Goal: Transaction & Acquisition: Purchase product/service

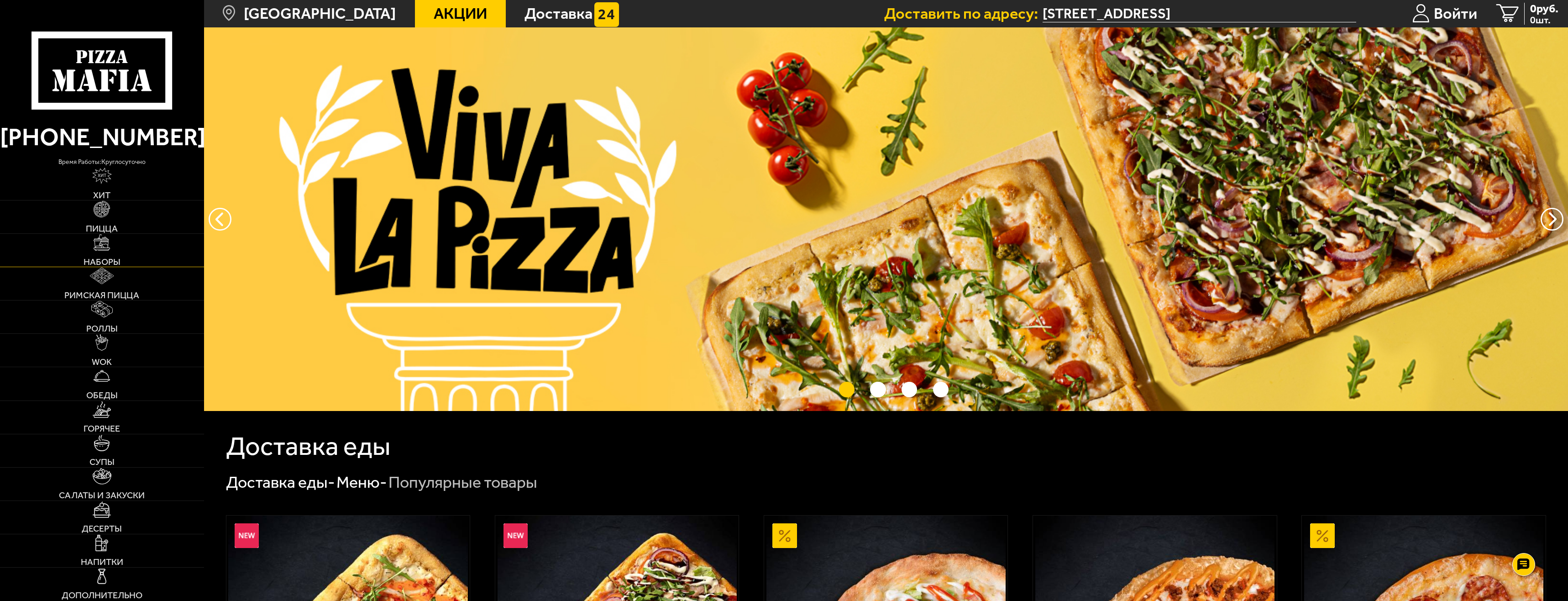
click at [101, 253] on link "Наборы" at bounding box center [102, 250] width 204 height 33
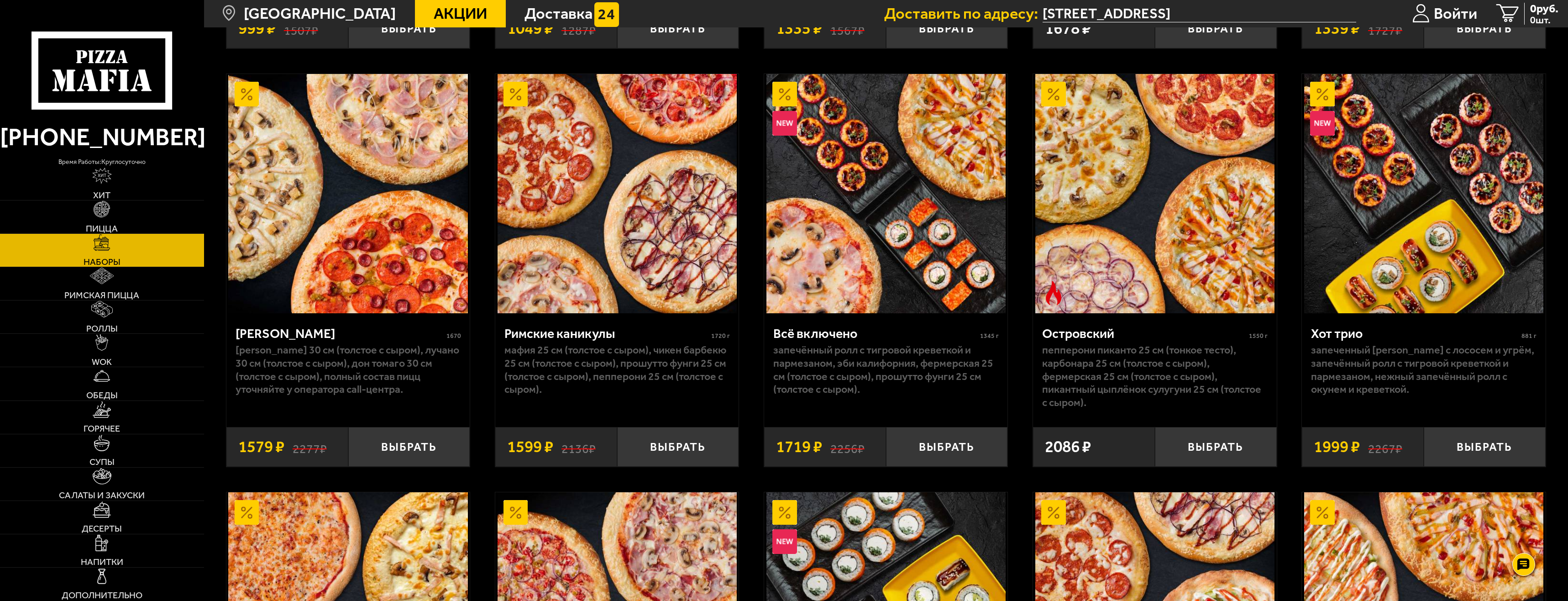
scroll to position [1263, 0]
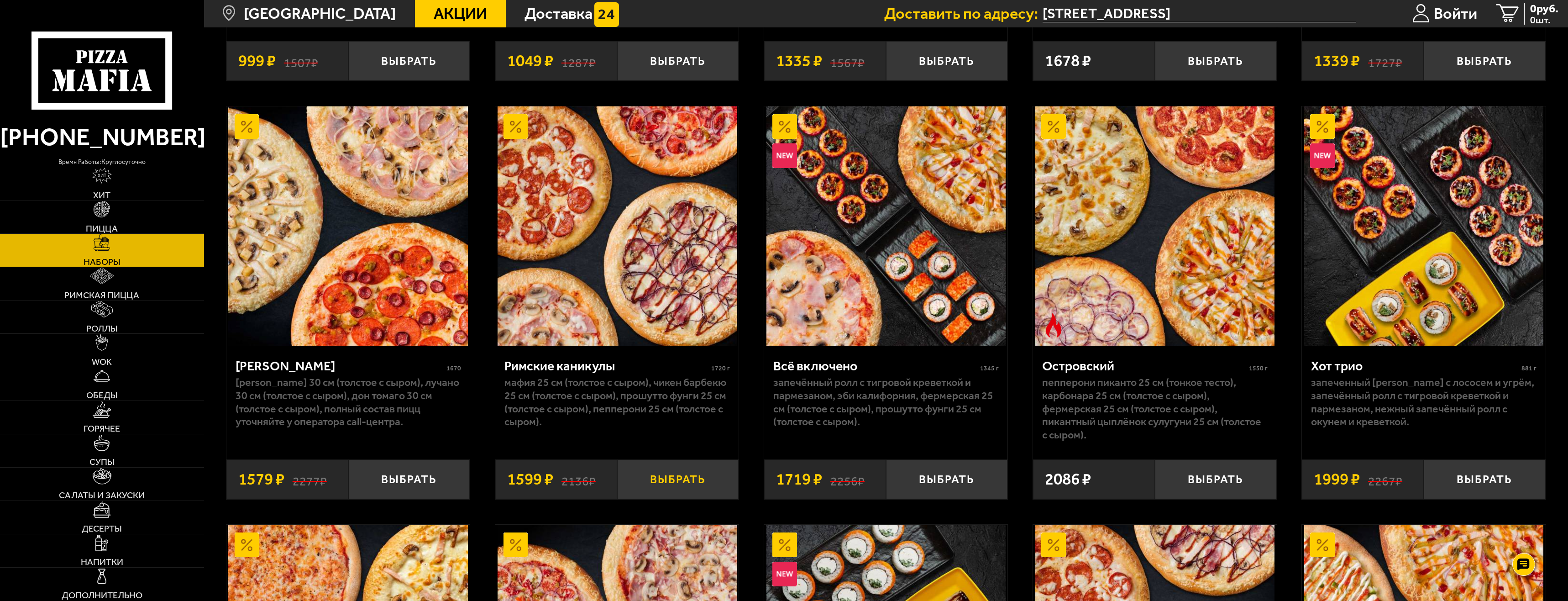
click at [668, 488] on button "Выбрать" at bounding box center [678, 479] width 122 height 40
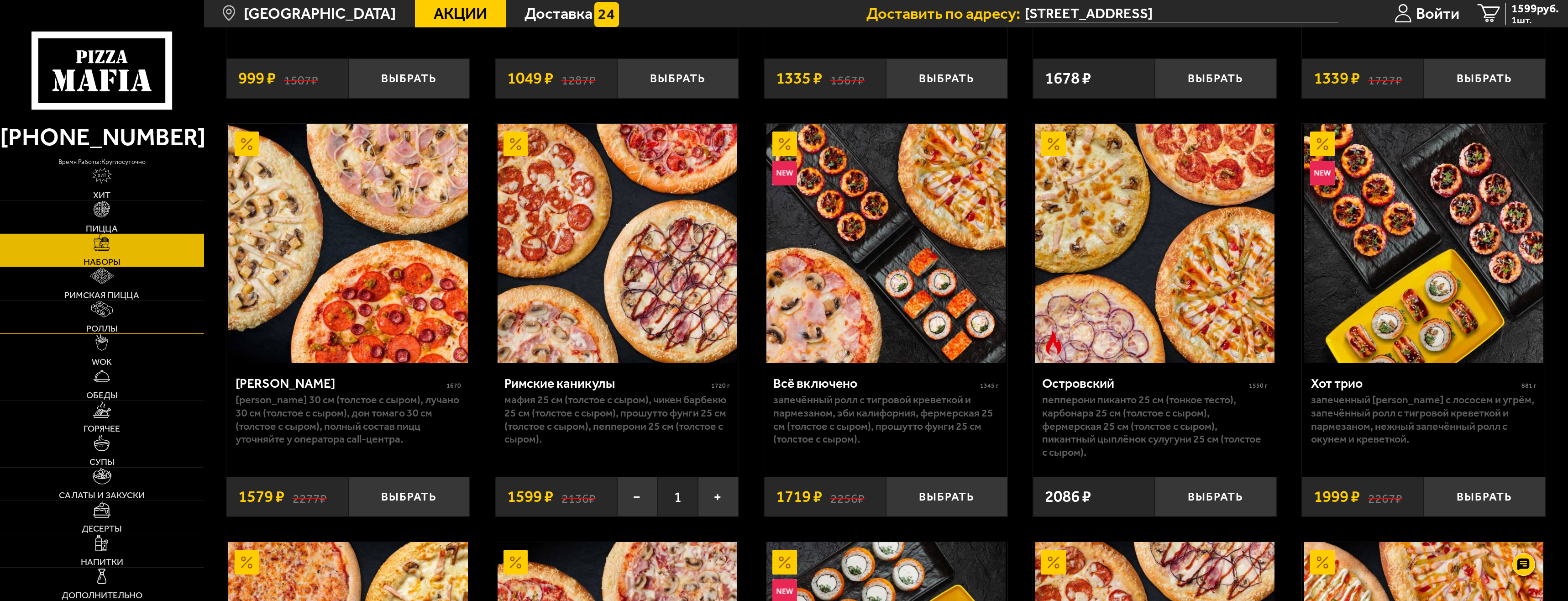
scroll to position [1126, 0]
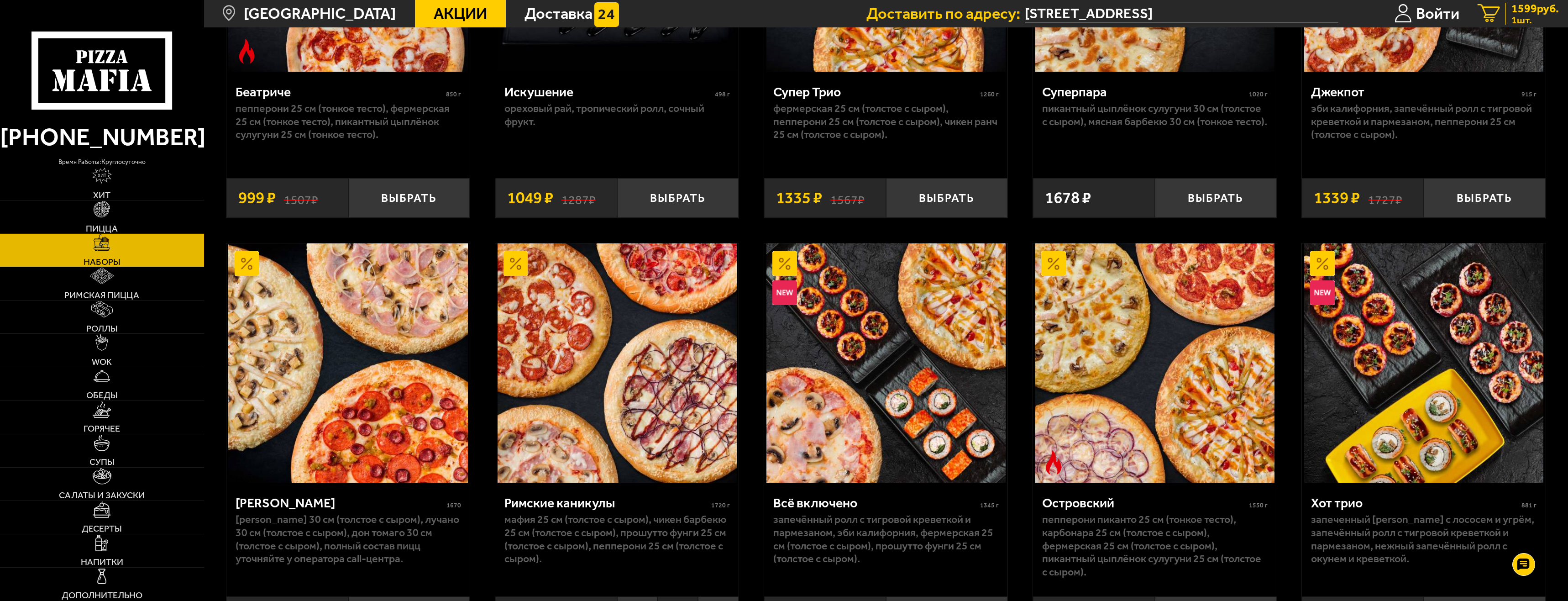
click at [1514, 11] on span "1599 руб." at bounding box center [1534, 9] width 47 height 12
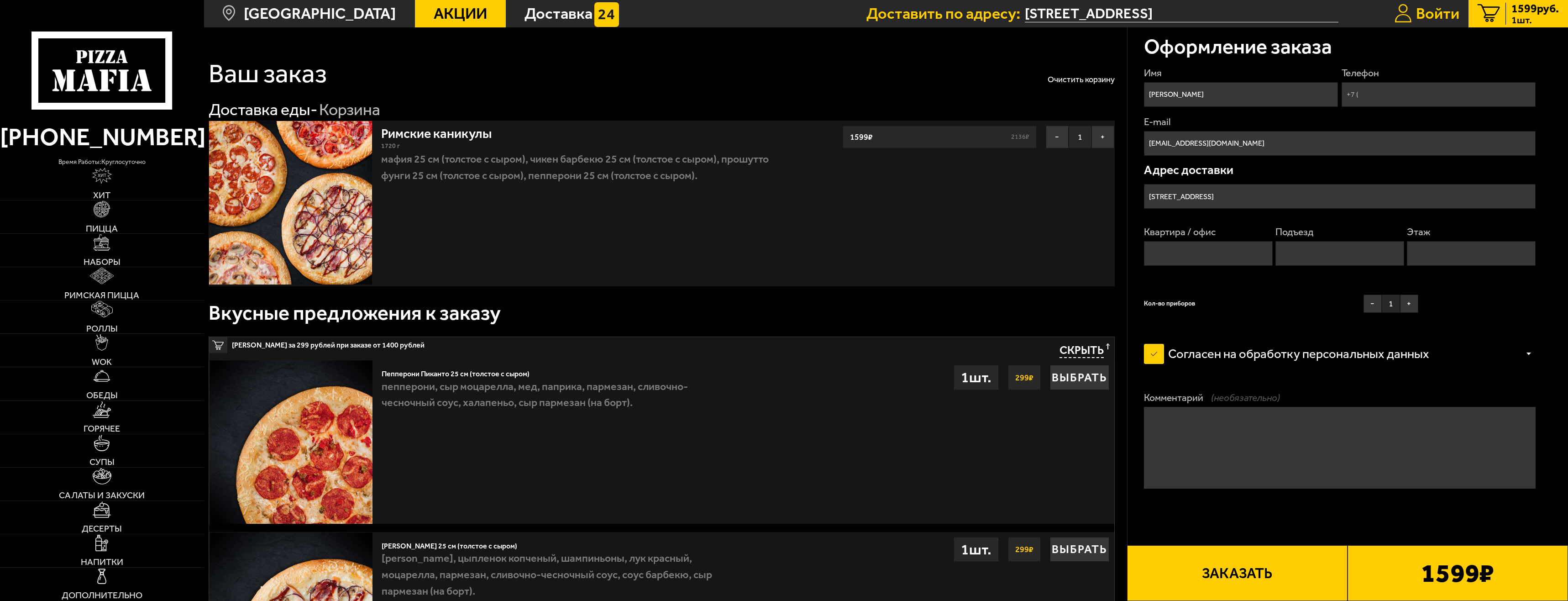
click at [1431, 17] on span "Войти" at bounding box center [1437, 14] width 44 height 16
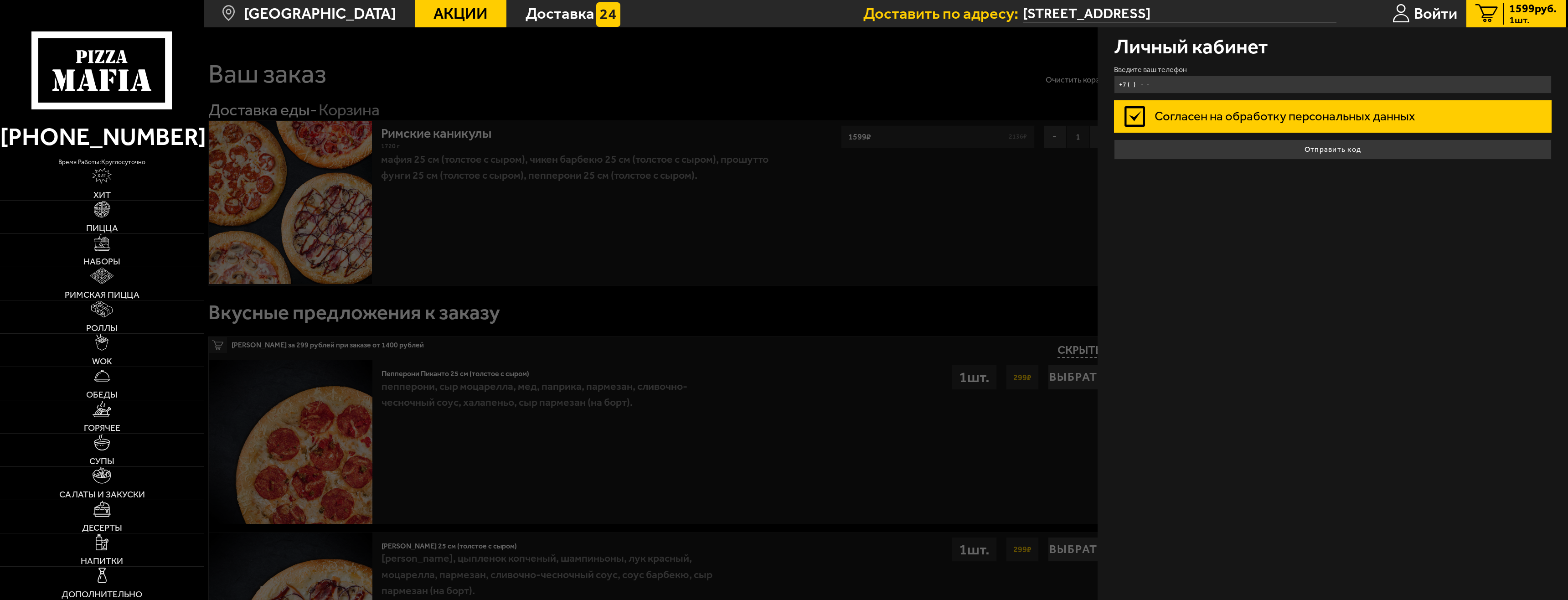
click at [1250, 78] on input "+7 ( ) - -" at bounding box center [1333, 84] width 437 height 17
drag, startPoint x: 1138, startPoint y: 79, endPoint x: 1134, endPoint y: 83, distance: 5.7
click at [1135, 83] on input "+7 ( ) - -" at bounding box center [1333, 84] width 437 height 17
click at [1127, 85] on input "+7 ( ) - -" at bounding box center [1333, 84] width 437 height 17
click at [1127, 86] on input "+7 ( ) - -" at bounding box center [1333, 84] width 437 height 17
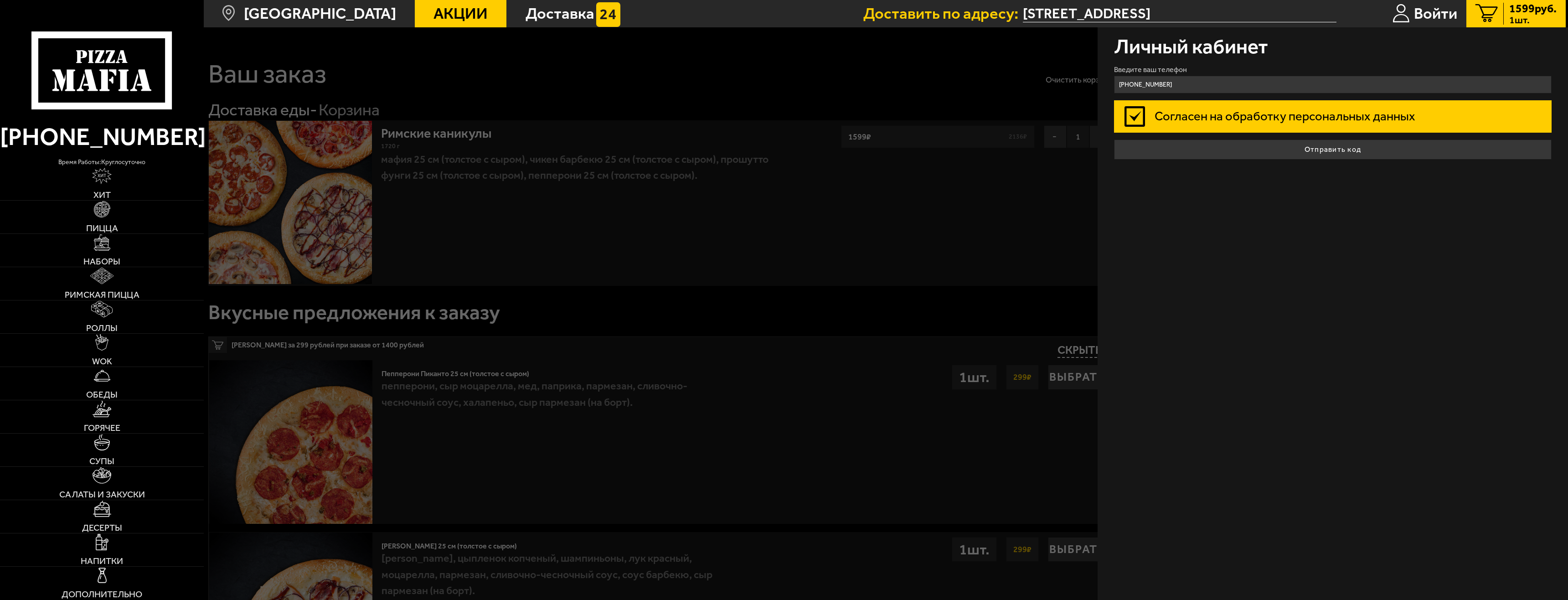
type input "[PHONE_NUMBER]"
click at [1114, 139] on button "Отправить код" at bounding box center [1333, 149] width 437 height 20
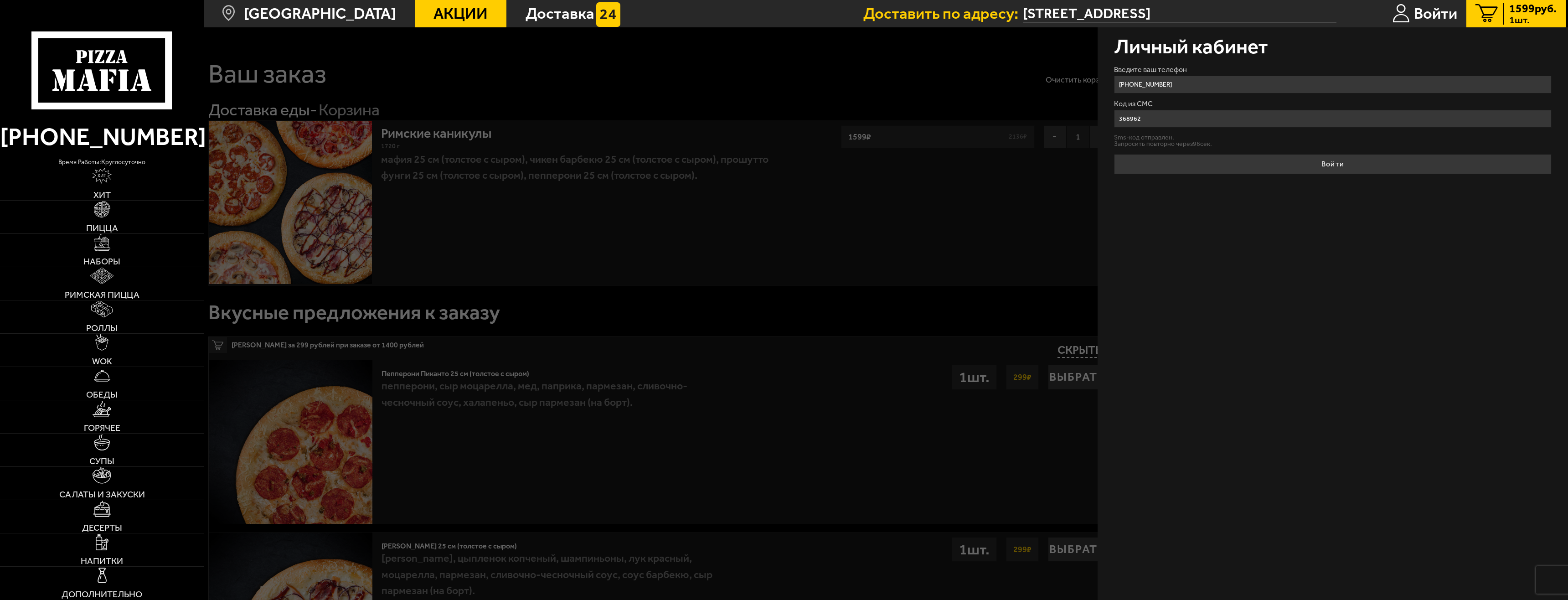
type input "368962"
click at [1330, 179] on div "Личный кабинет Введите ваш телефон [PHONE_NUMBER] Код из СМС 368962 Sms-код отп…" at bounding box center [1333, 313] width 470 height 572
click at [1332, 175] on div "Личный кабинет Введите ваш телефон [PHONE_NUMBER] Код из СМС 368962 Sms-код отп…" at bounding box center [1333, 313] width 470 height 572
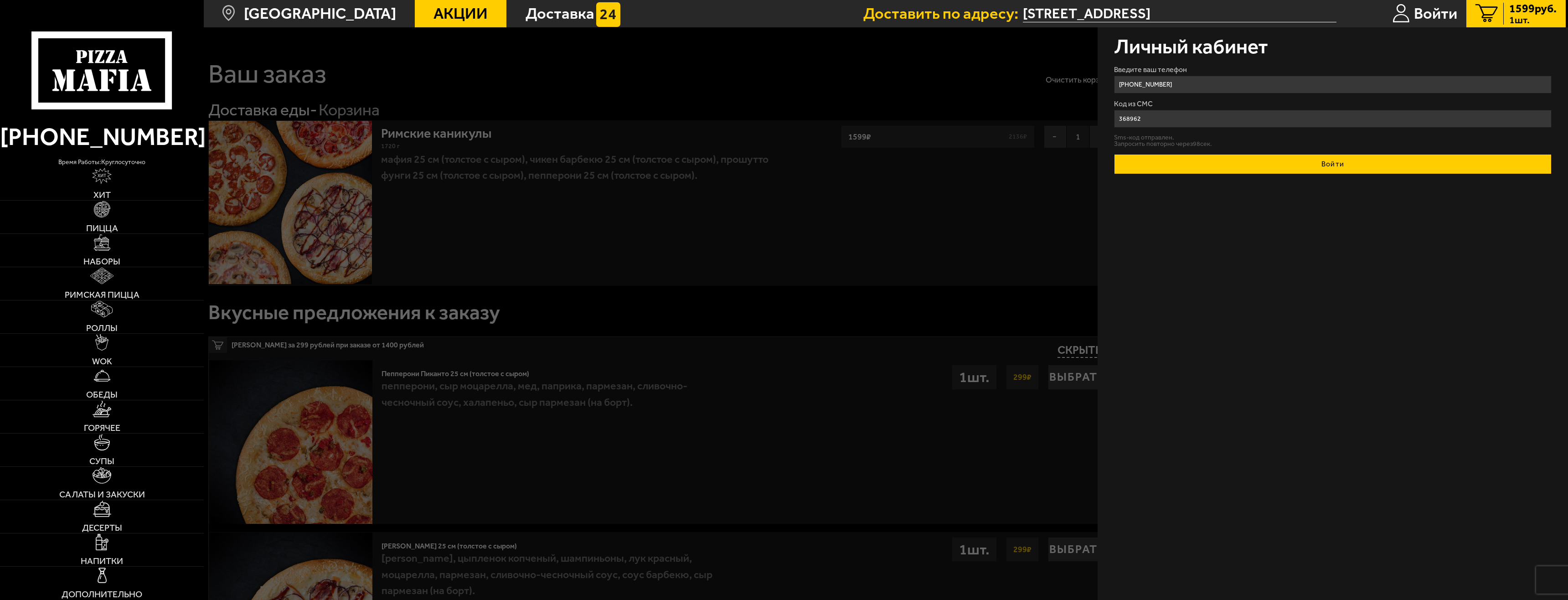
click at [1331, 167] on button "Войти" at bounding box center [1333, 164] width 437 height 20
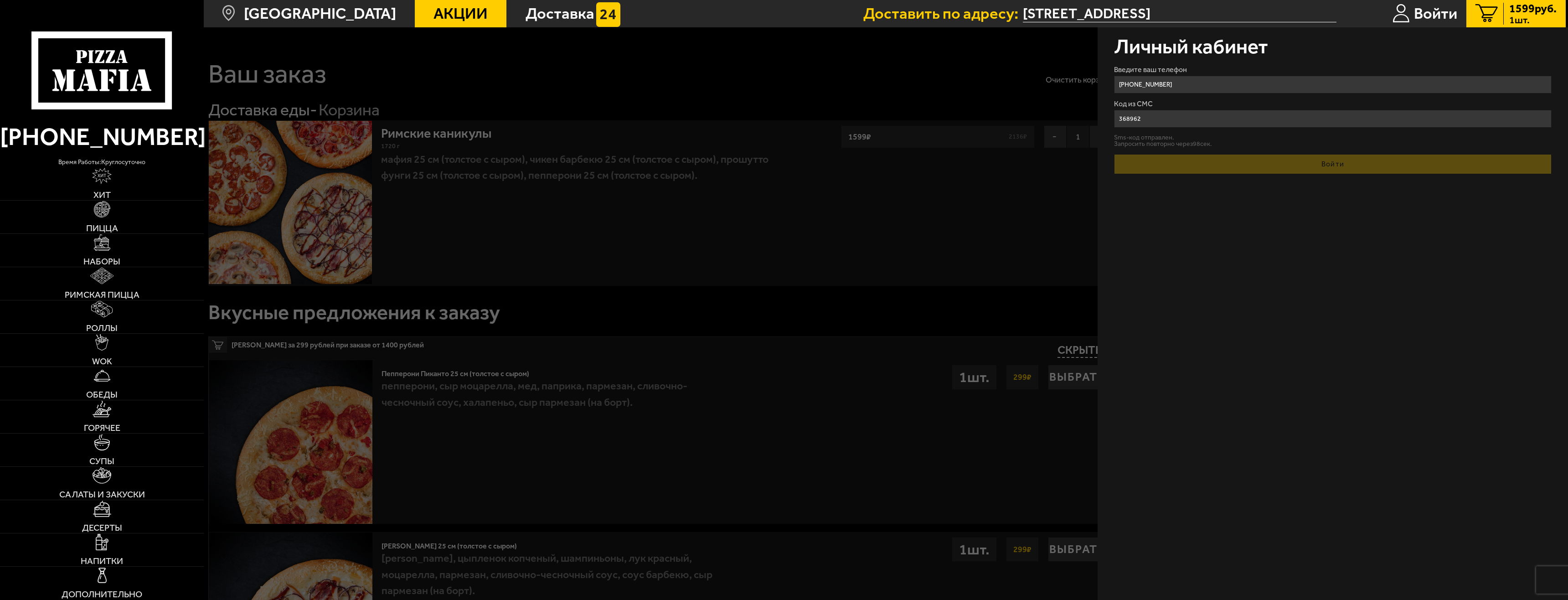
type input "272"
type input "2"
type input "9"
type input "[PHONE_NUMBER]"
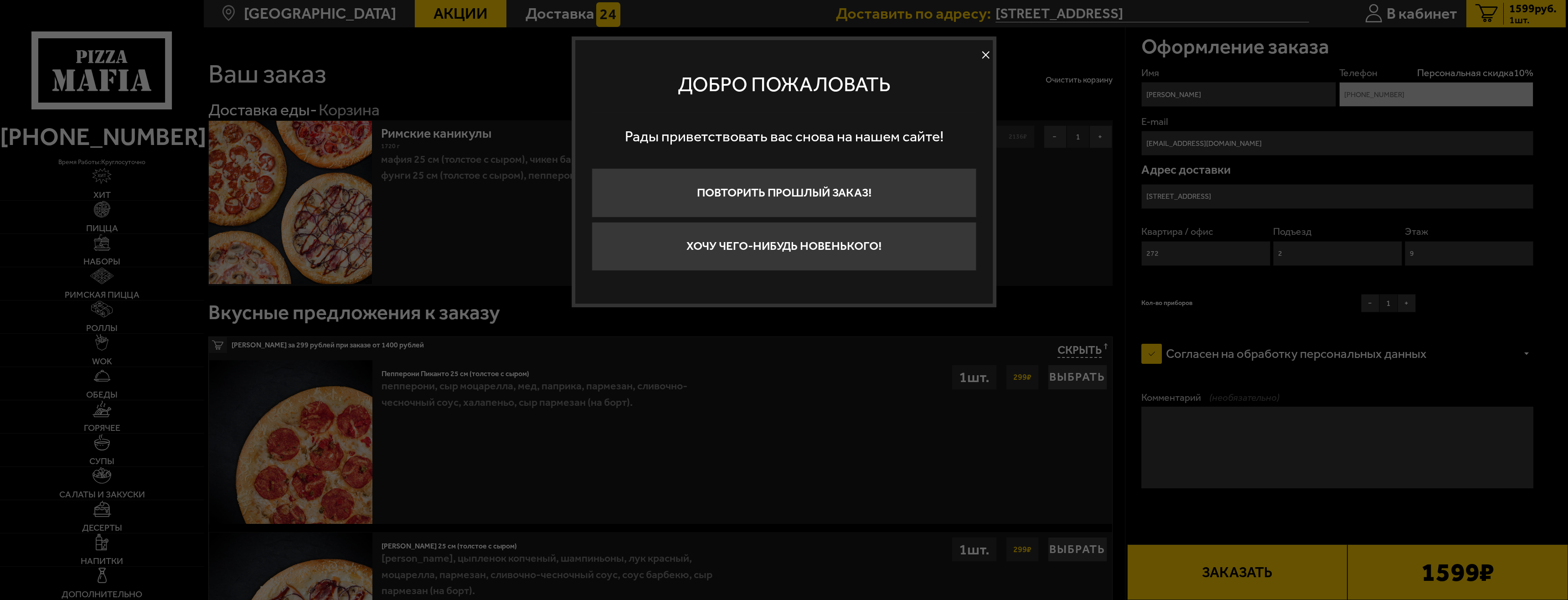
click at [986, 52] on button at bounding box center [986, 54] width 14 height 14
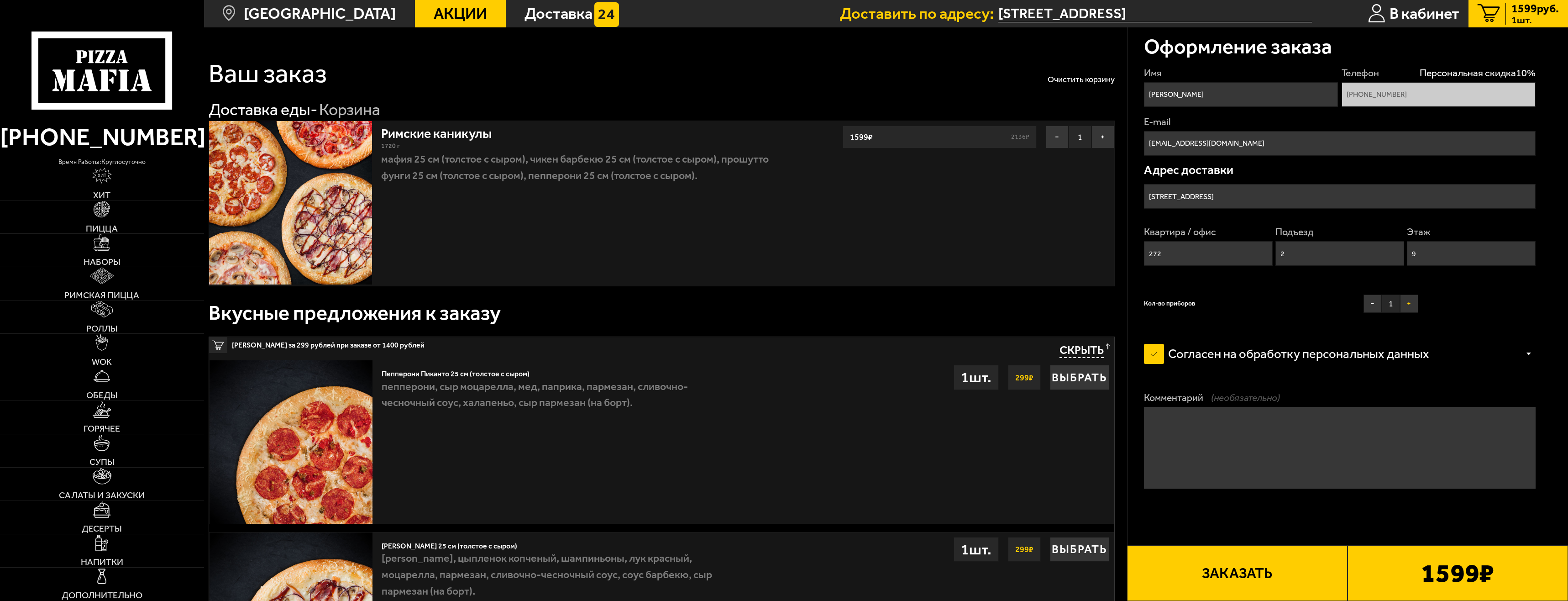
click at [1408, 307] on button "+" at bounding box center [1408, 303] width 18 height 18
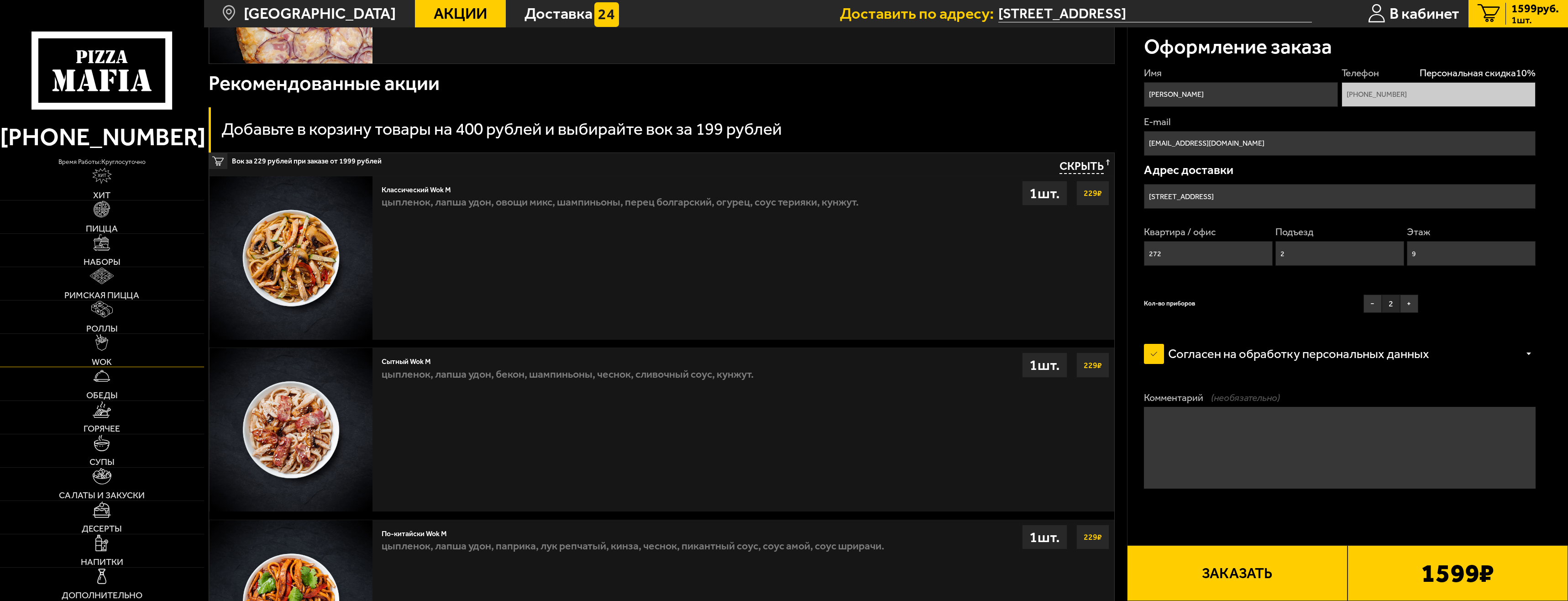
scroll to position [959, 0]
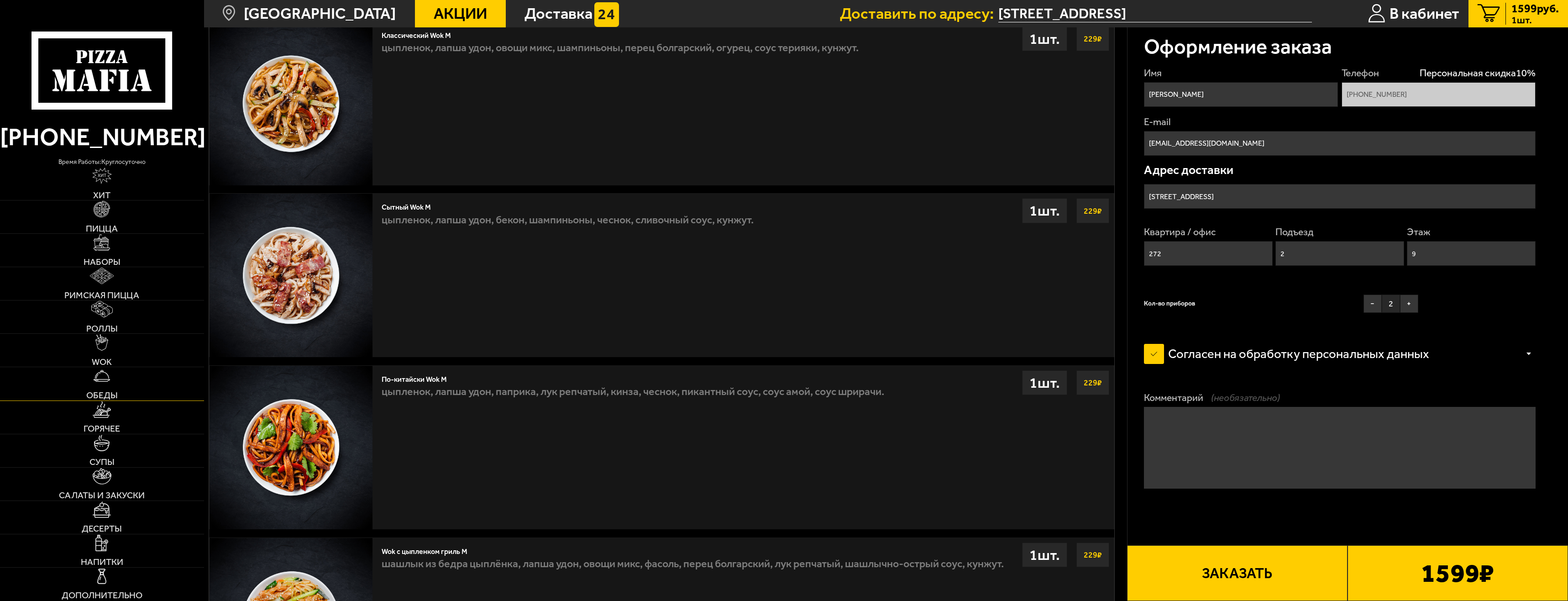
click at [98, 378] on img at bounding box center [102, 375] width 16 height 16
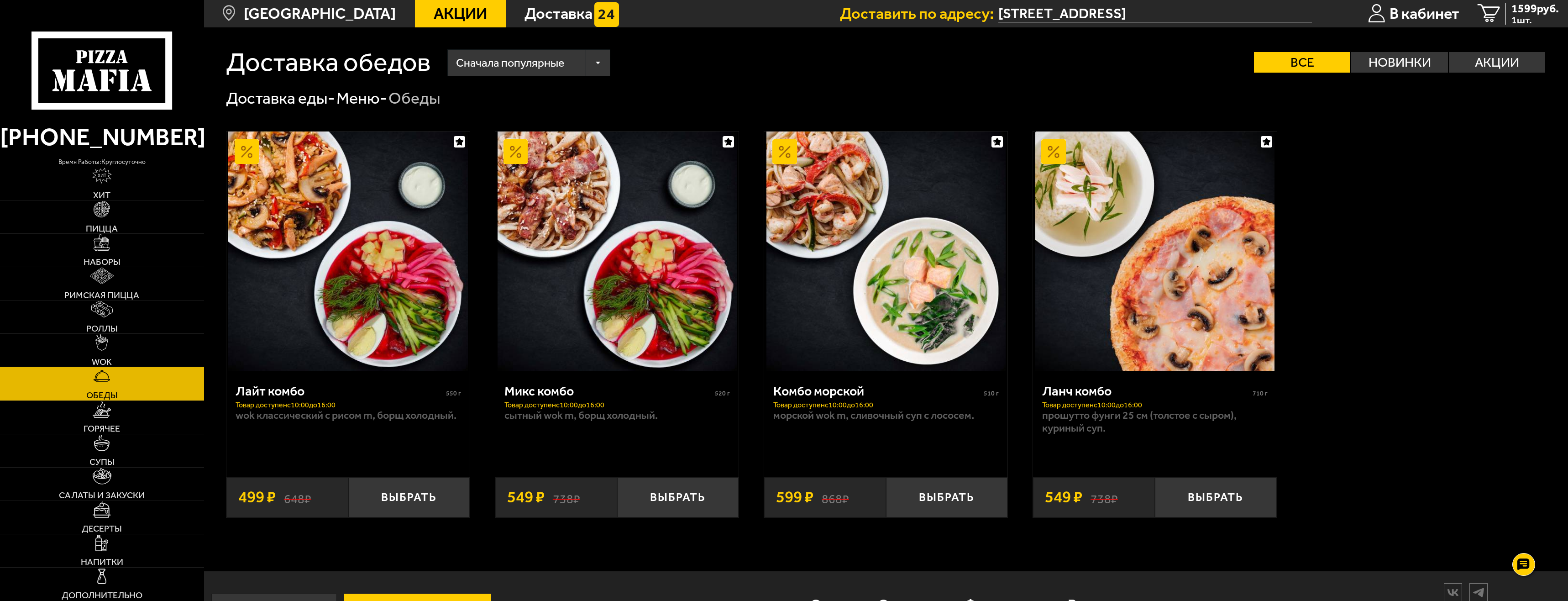
click at [96, 342] on img at bounding box center [101, 342] width 13 height 16
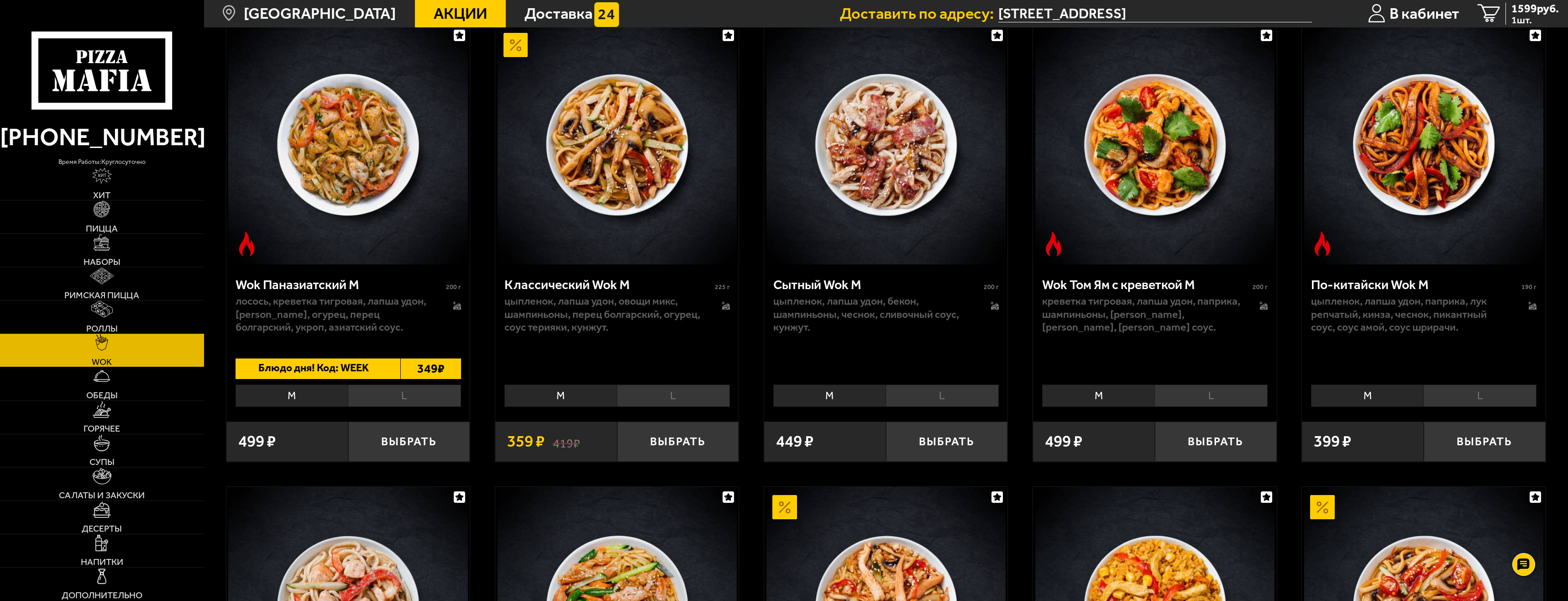
scroll to position [548, 0]
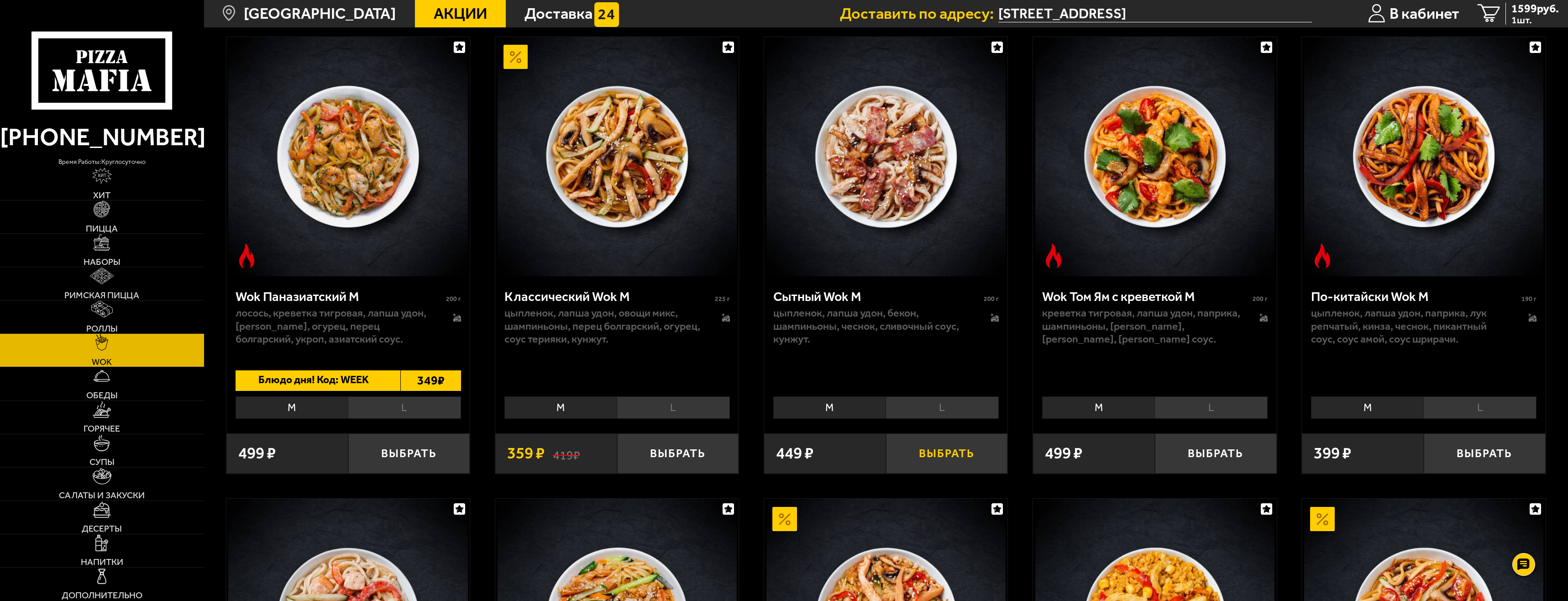
click at [923, 450] on button "Выбрать" at bounding box center [947, 453] width 122 height 40
click at [1523, 11] on span "2003 руб." at bounding box center [1534, 9] width 47 height 12
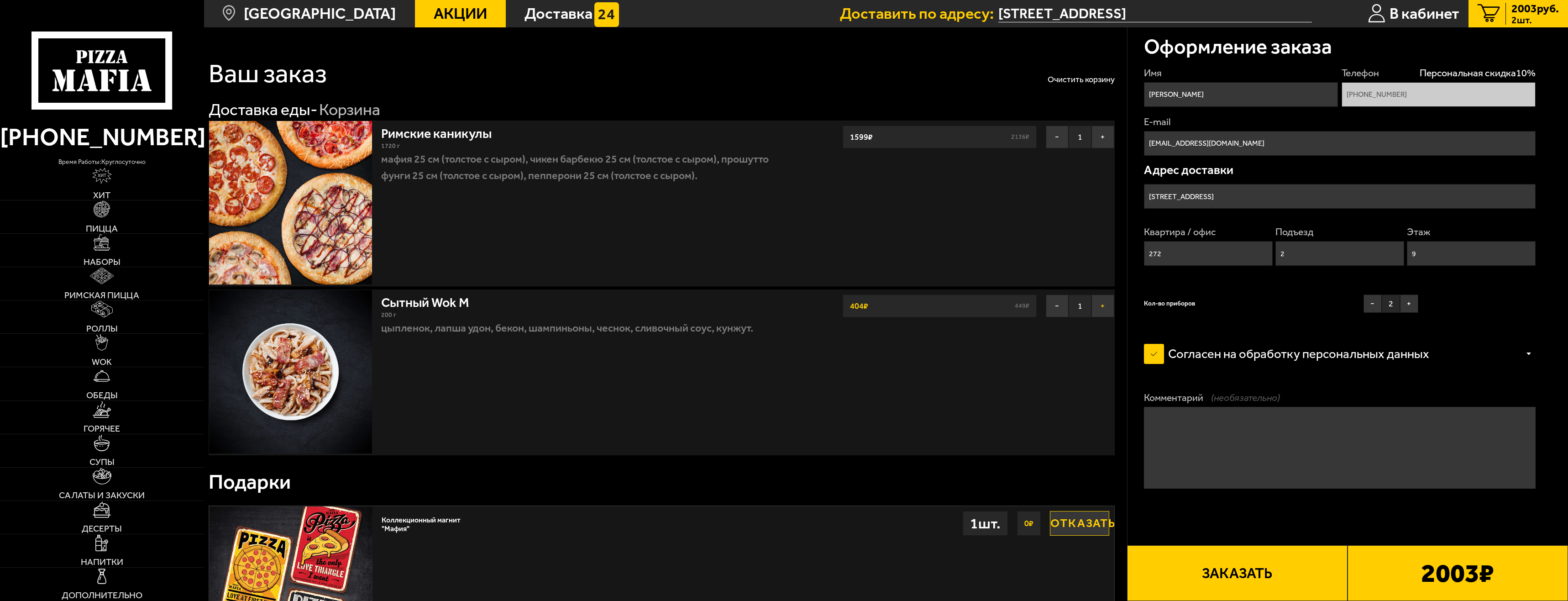
click at [1095, 307] on button "+" at bounding box center [1103, 306] width 23 height 23
click at [1054, 305] on button "−" at bounding box center [1057, 306] width 23 height 23
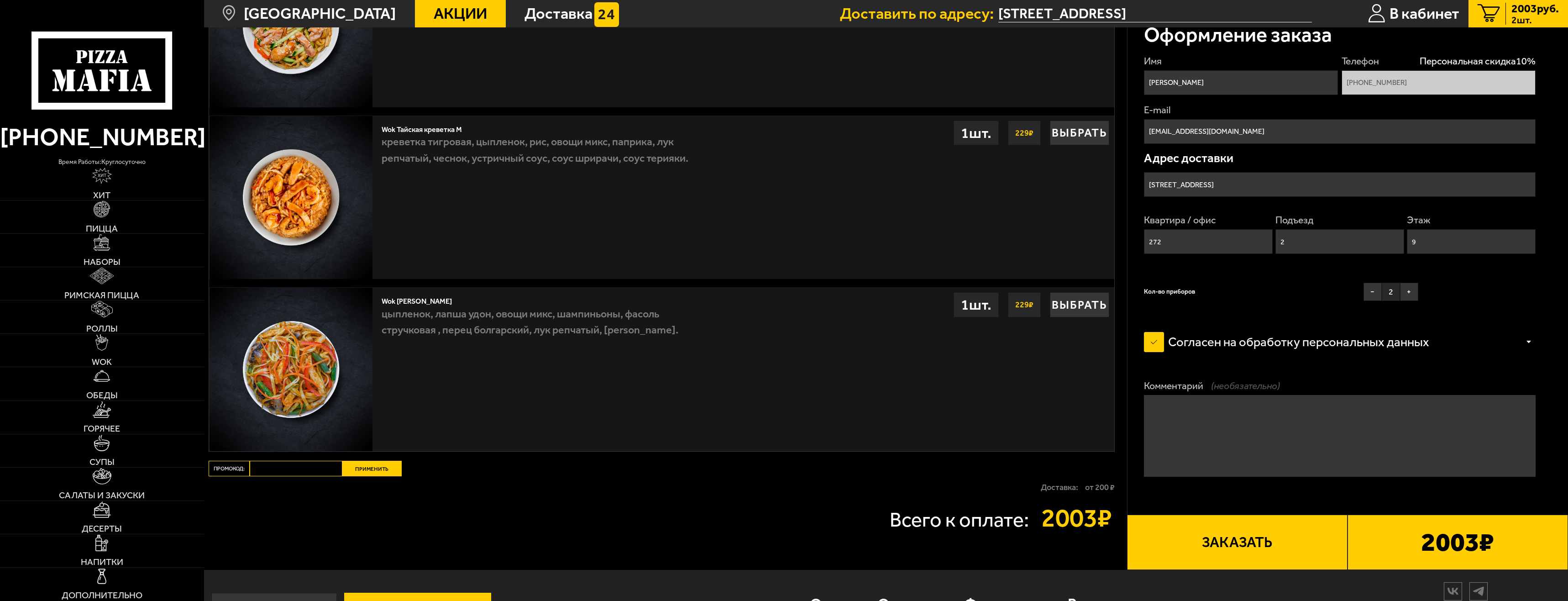
scroll to position [1279, 0]
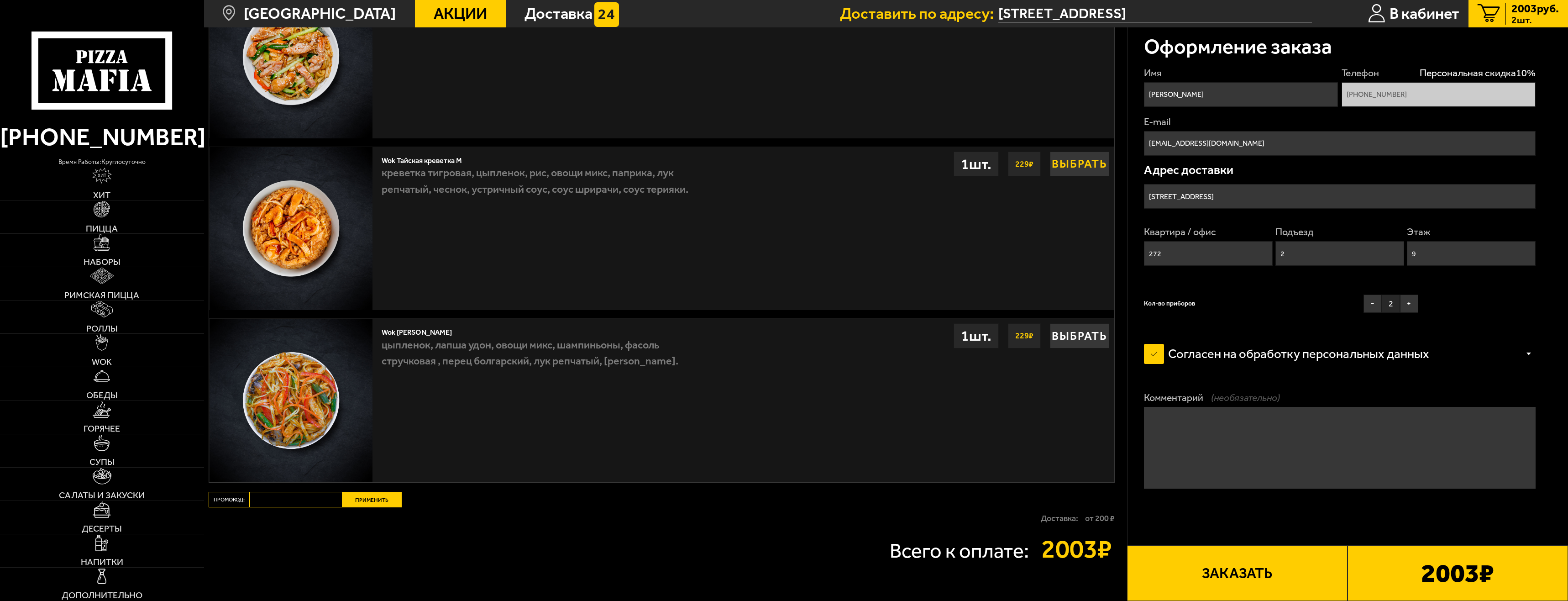
click at [1077, 165] on button "Выбрать" at bounding box center [1079, 163] width 59 height 24
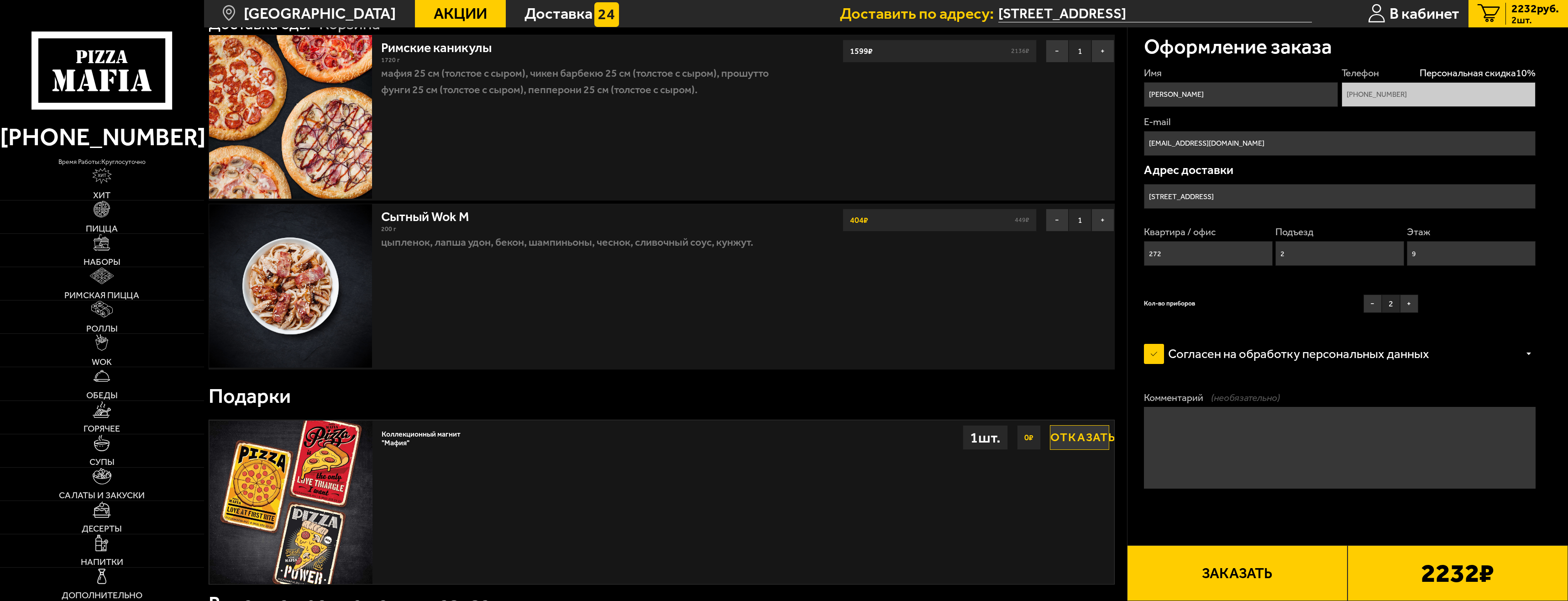
scroll to position [91, 0]
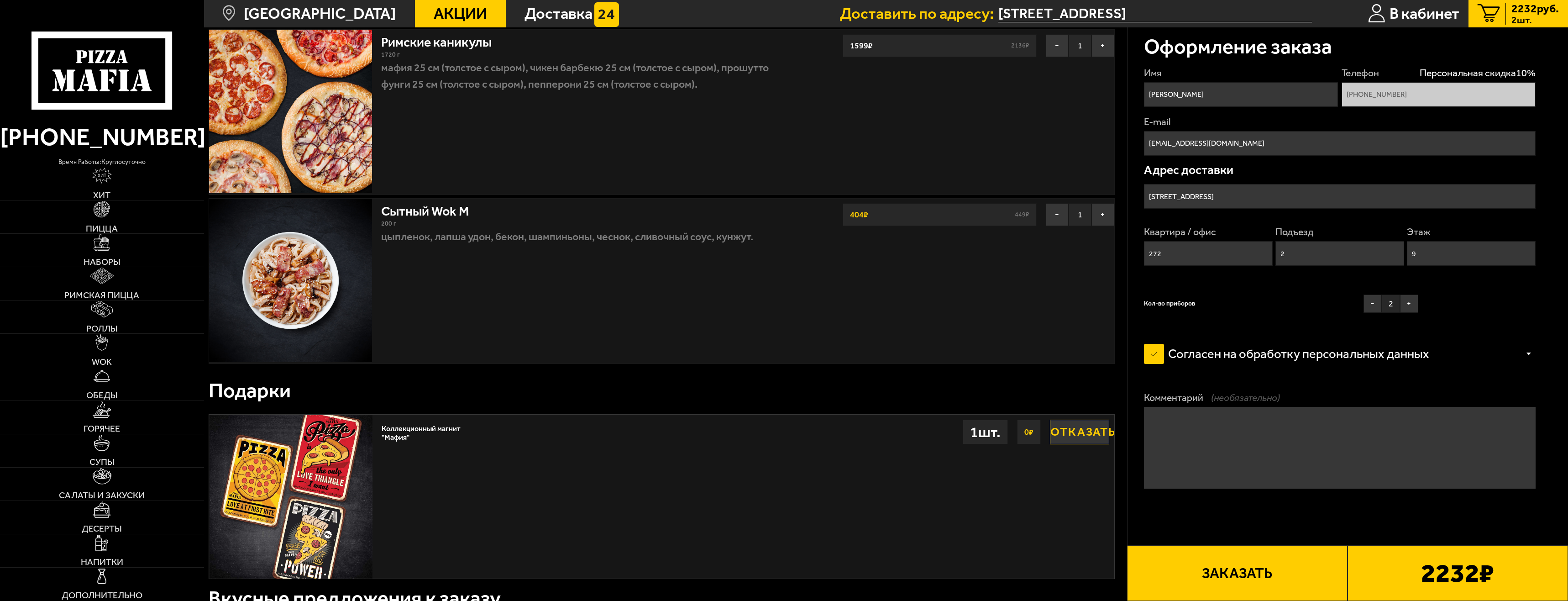
click at [1239, 565] on button "Заказать" at bounding box center [1237, 572] width 220 height 55
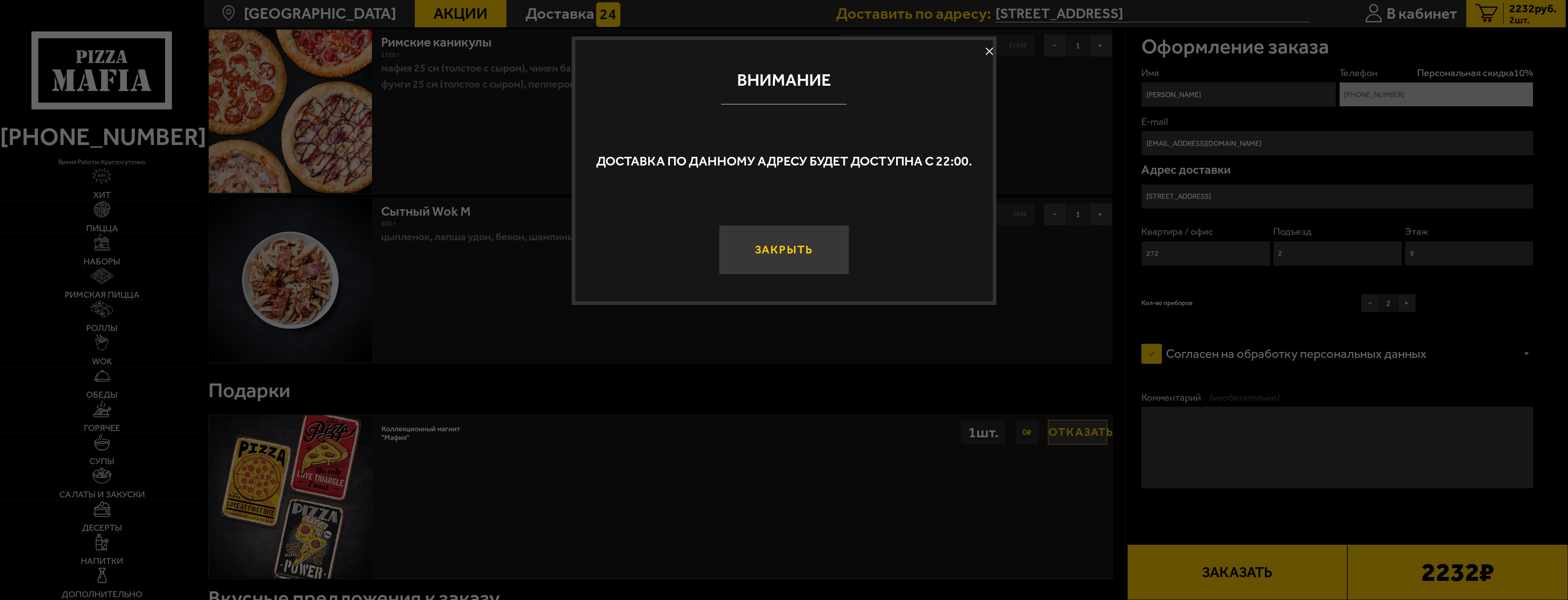
click at [829, 249] on button "Закрыть" at bounding box center [784, 250] width 131 height 49
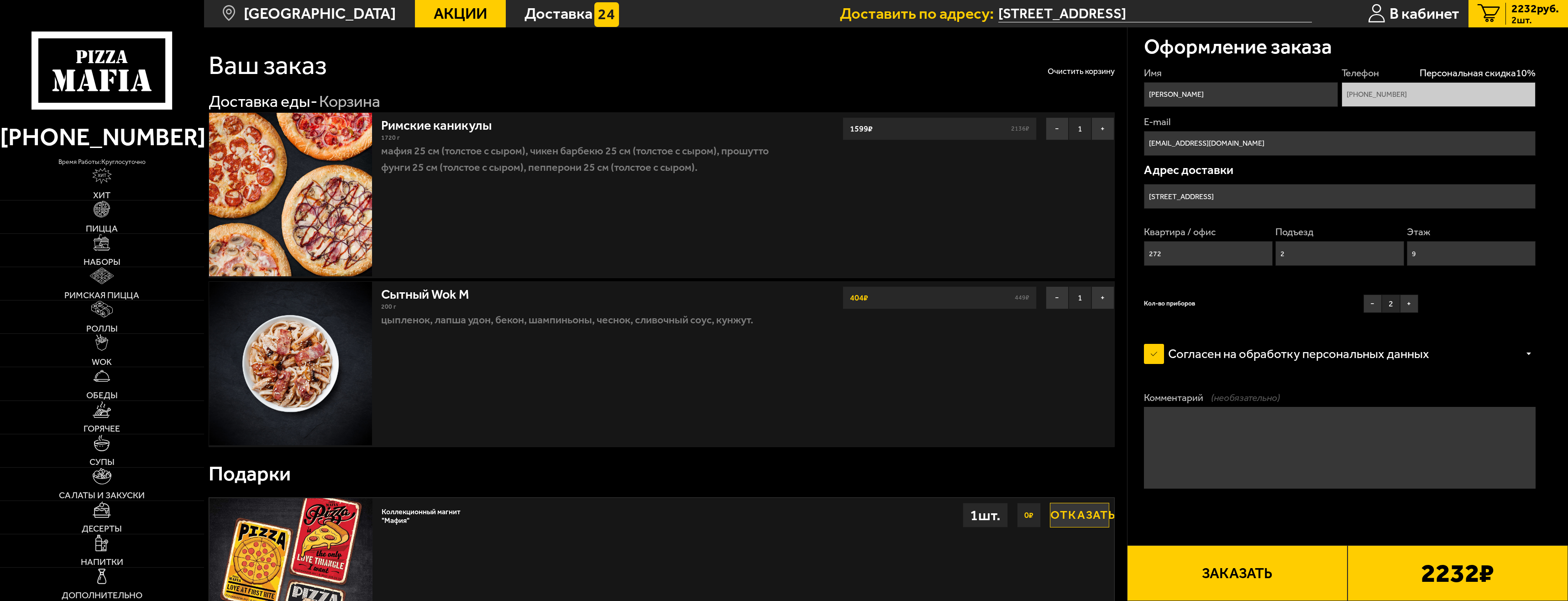
scroll to position [0, 0]
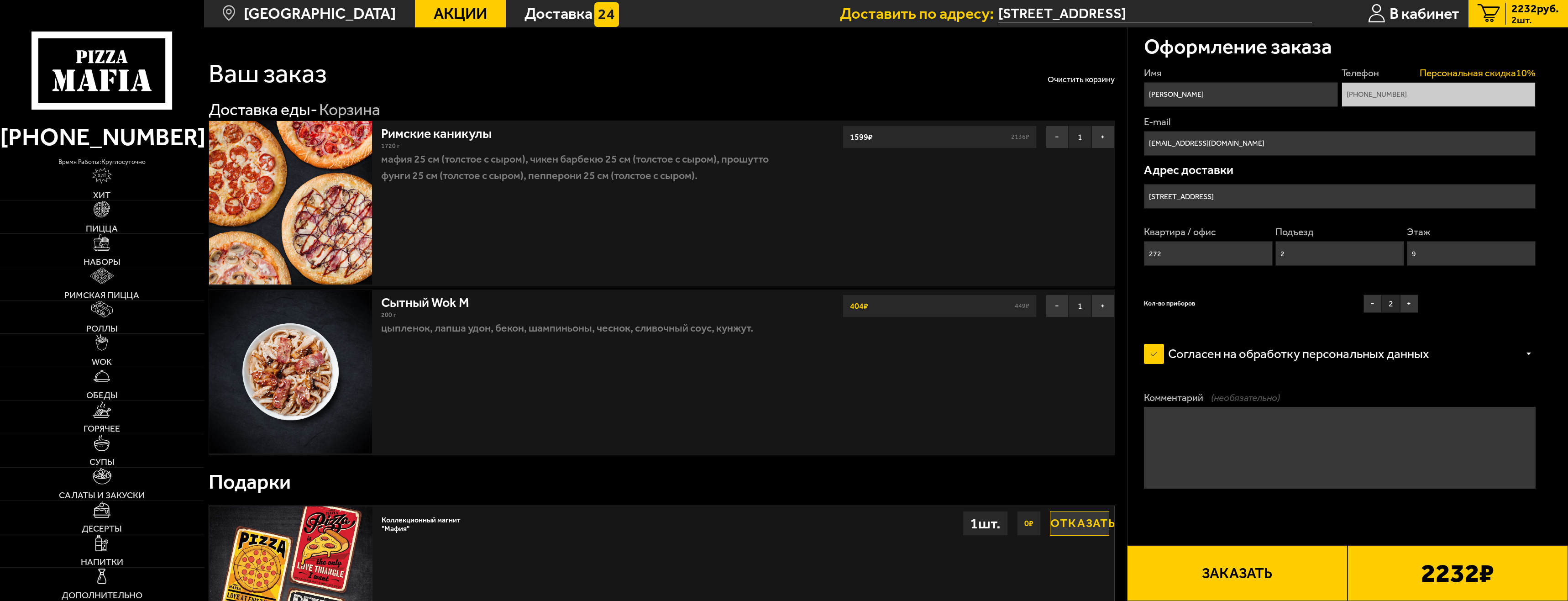
click at [1517, 71] on span "Персональная скидка 10 %" at bounding box center [1478, 73] width 116 height 14
click at [1366, 566] on div "2232 ₽" at bounding box center [1457, 572] width 220 height 55
click at [1290, 567] on button "Заказать" at bounding box center [1237, 572] width 220 height 55
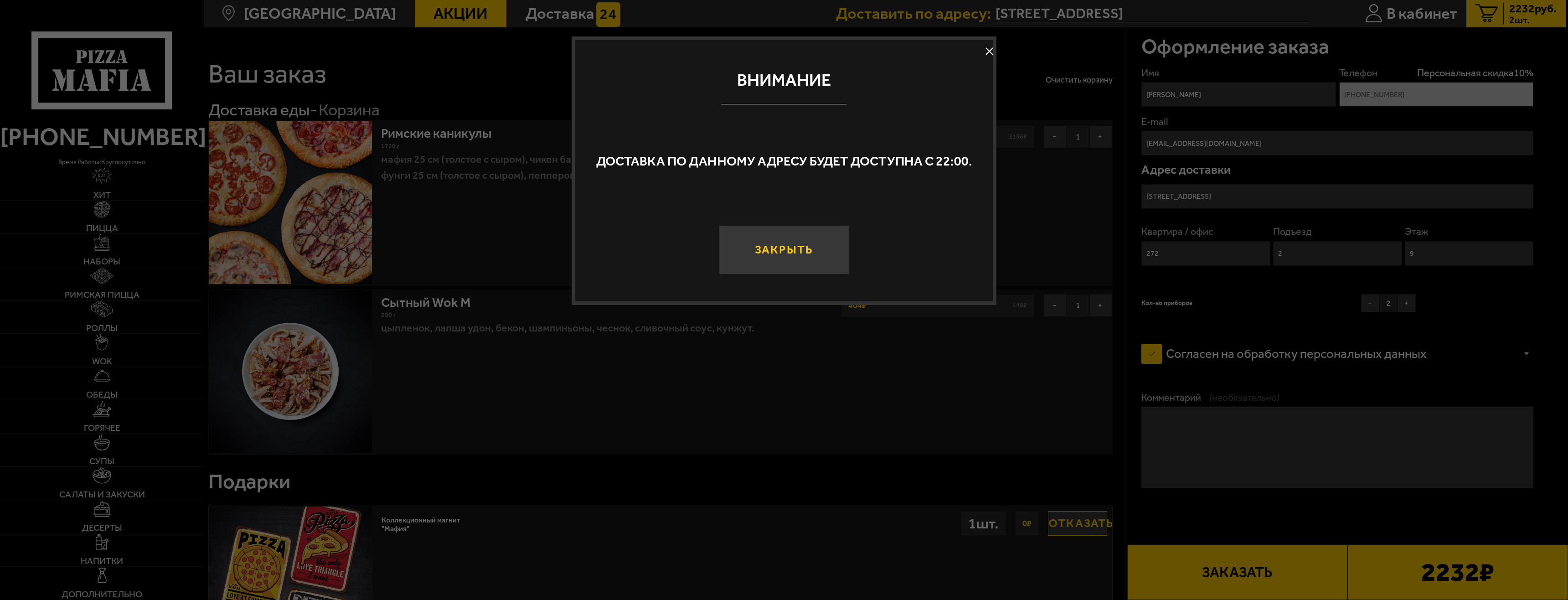
click at [825, 251] on button "Закрыть" at bounding box center [784, 250] width 131 height 49
